Goal: Task Accomplishment & Management: Complete application form

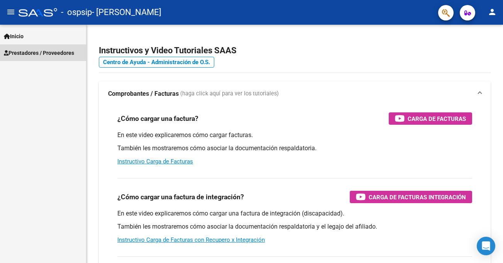
click at [57, 52] on span "Prestadores / Proveedores" at bounding box center [39, 53] width 70 height 8
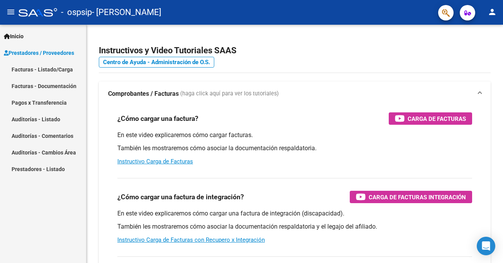
click at [68, 85] on link "Facturas - Documentación" at bounding box center [43, 86] width 86 height 17
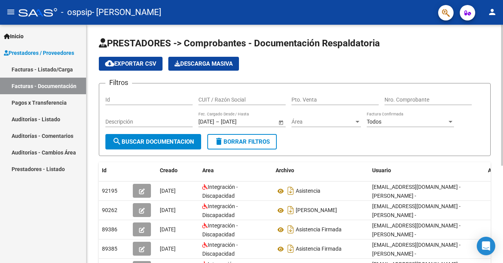
click at [129, 64] on span "cloud_download Exportar CSV" at bounding box center [130, 63] width 51 height 7
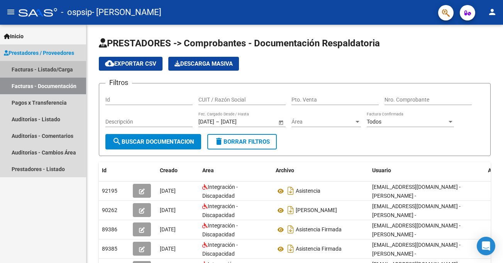
click at [51, 69] on link "Facturas - Listado/Carga" at bounding box center [43, 69] width 86 height 17
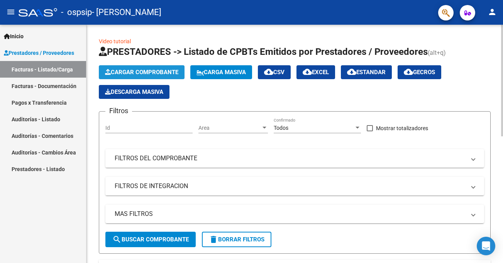
click at [155, 71] on span "Cargar Comprobante" at bounding box center [141, 72] width 73 height 7
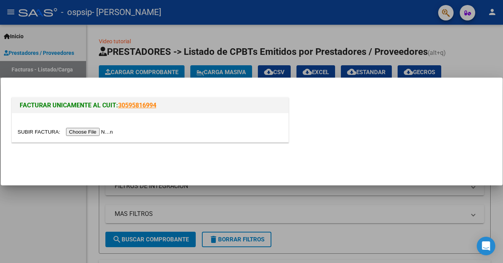
click at [110, 132] on input "file" at bounding box center [67, 132] width 98 height 8
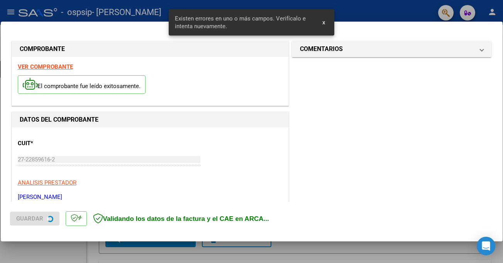
scroll to position [169, 0]
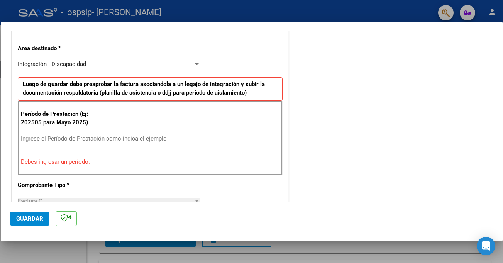
click at [28, 133] on div "Ingrese el Período de Prestación como indica el ejemplo" at bounding box center [110, 139] width 178 height 12
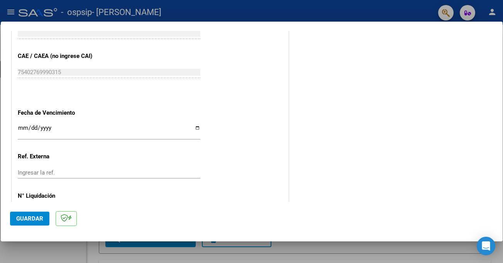
scroll to position [508, 0]
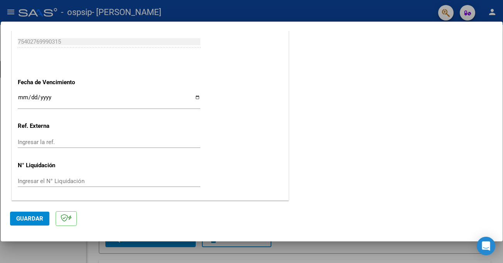
type input "202509"
click at [27, 220] on span "Guardar" at bounding box center [29, 218] width 27 height 7
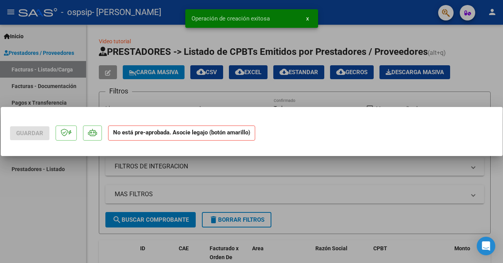
scroll to position [0, 0]
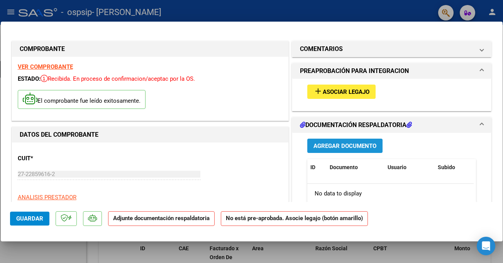
click at [332, 147] on span "Agregar Documento" at bounding box center [344, 145] width 63 height 7
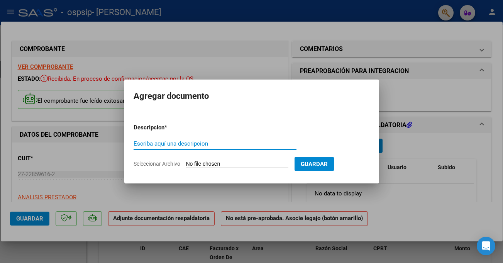
click at [159, 140] on input "Escriba aquí una descripcion" at bounding box center [215, 143] width 163 height 7
type input "ASISTENCIA"
click at [245, 164] on input "Seleccionar Archivo" at bounding box center [237, 164] width 102 height 7
type input "C:\fakepath\[PERSON_NAME].pdf"
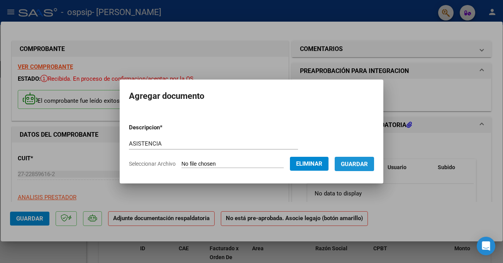
click at [363, 164] on span "Guardar" at bounding box center [354, 164] width 27 height 7
